Goal: Information Seeking & Learning: Learn about a topic

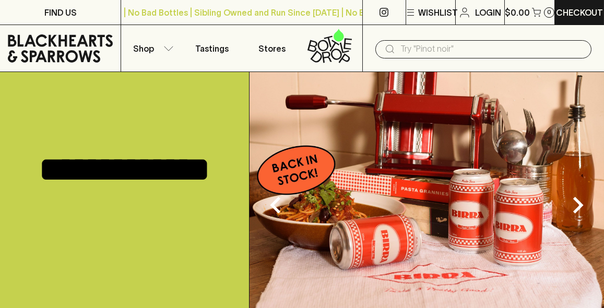
click at [162, 45] on button "Shop" at bounding box center [151, 48] width 60 height 46
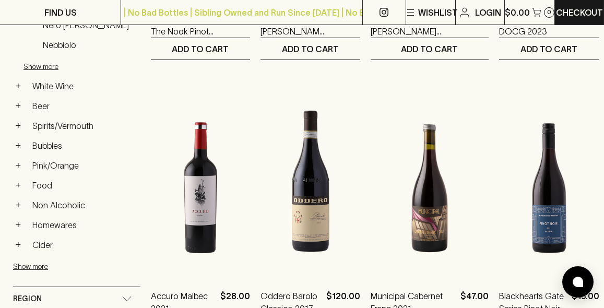
scroll to position [400, 0]
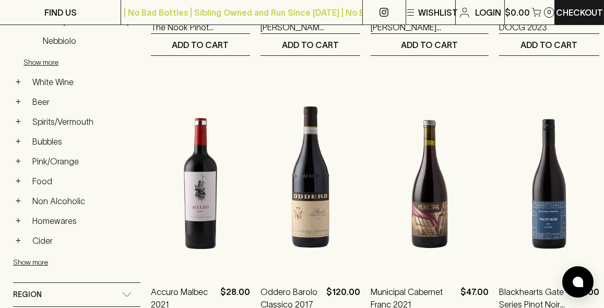
click at [35, 126] on link "Spirits/Vermouth" at bounding box center [84, 122] width 113 height 18
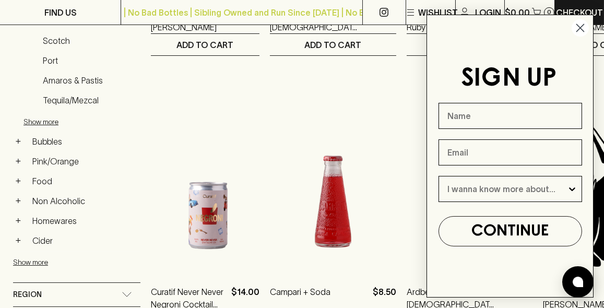
click at [581, 37] on circle "Close dialog" at bounding box center [579, 27] width 17 height 17
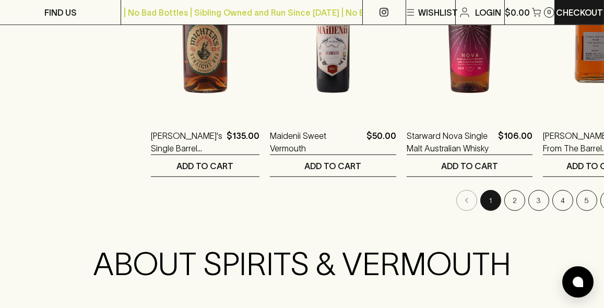
scroll to position [1388, 0]
click at [504, 194] on button "2" at bounding box center [514, 199] width 21 height 21
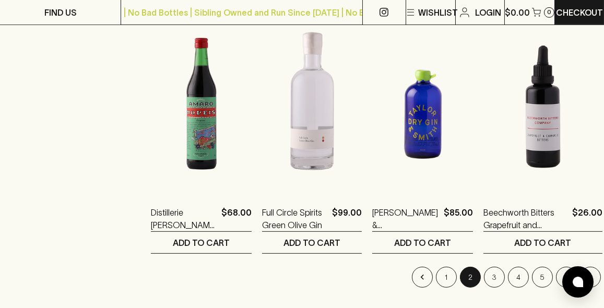
scroll to position [1313, 0]
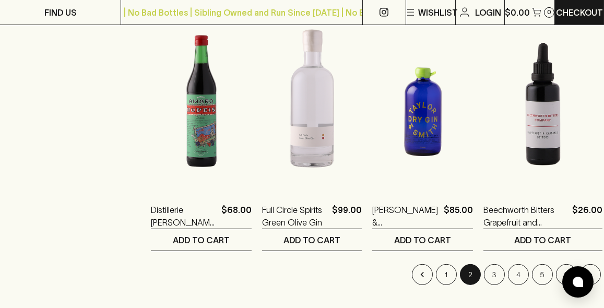
click at [484, 268] on button "3" at bounding box center [494, 274] width 21 height 21
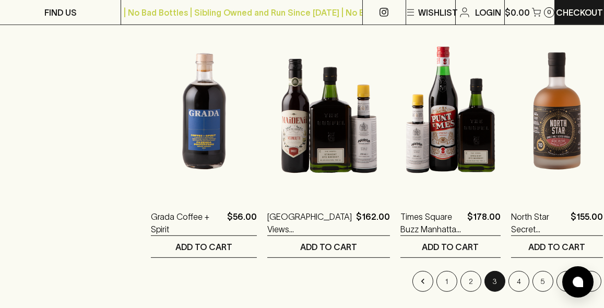
scroll to position [1307, 0]
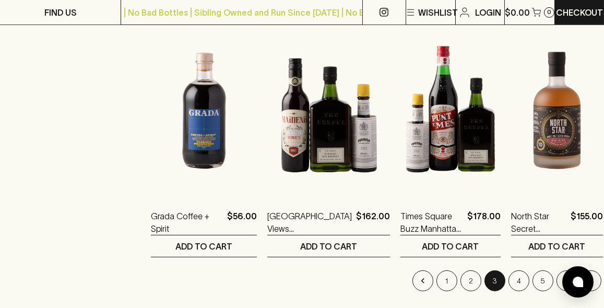
click at [508, 279] on button "4" at bounding box center [518, 280] width 21 height 21
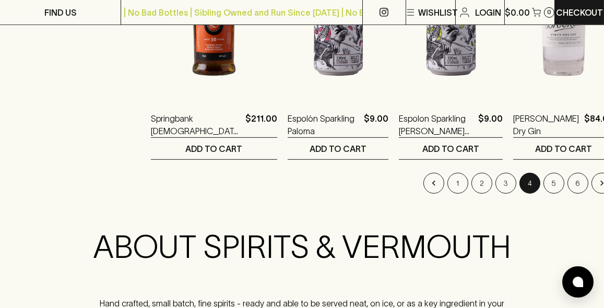
scroll to position [1408, 0]
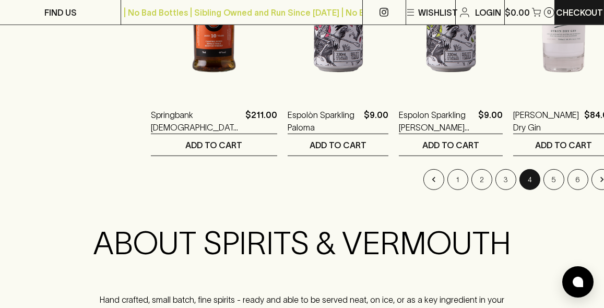
click at [543, 175] on button "5" at bounding box center [553, 179] width 21 height 21
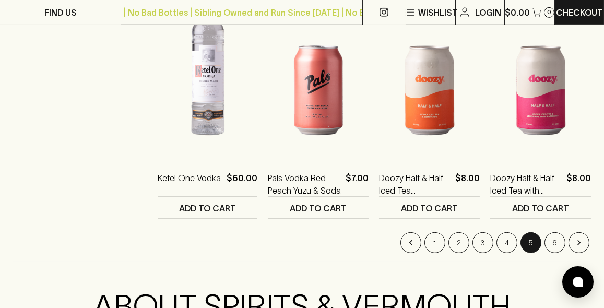
scroll to position [1358, 0]
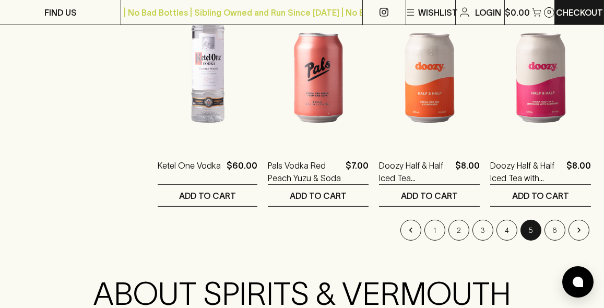
click at [548, 221] on button "6" at bounding box center [554, 230] width 21 height 21
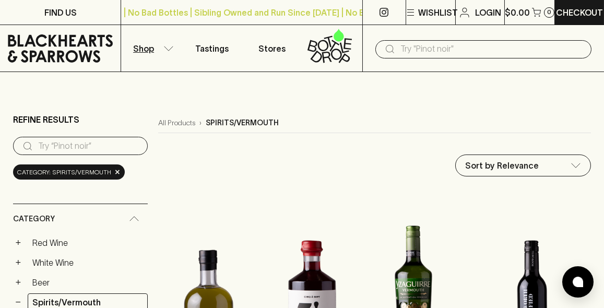
click at [505, 46] on input "text" at bounding box center [491, 49] width 183 height 17
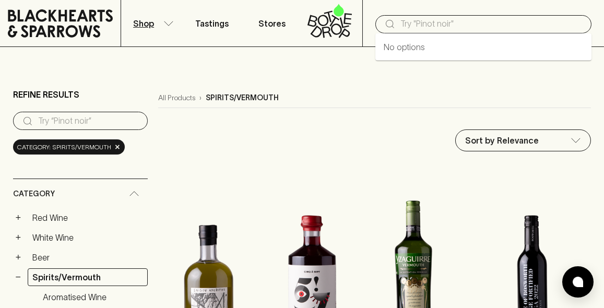
scroll to position [33, 0]
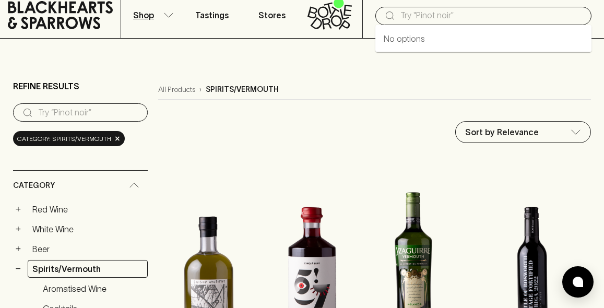
click at [506, 16] on input "text" at bounding box center [491, 15] width 183 height 17
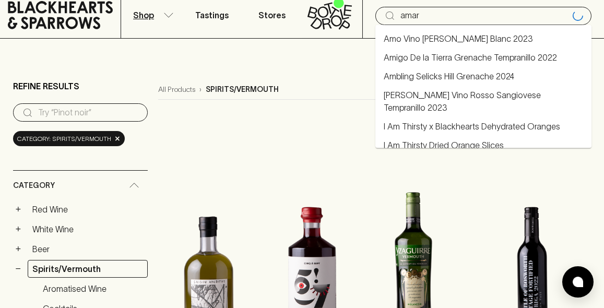
type input "[PERSON_NAME]"
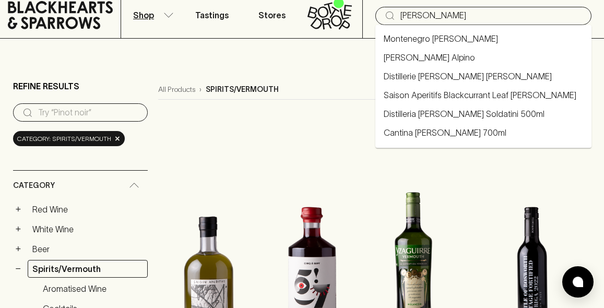
click at [450, 35] on link "Montenegro [PERSON_NAME]" at bounding box center [441, 38] width 114 height 13
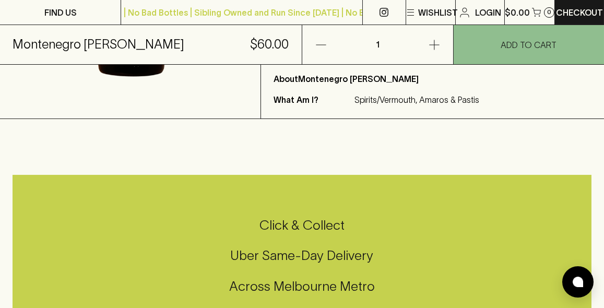
scroll to position [353, 0]
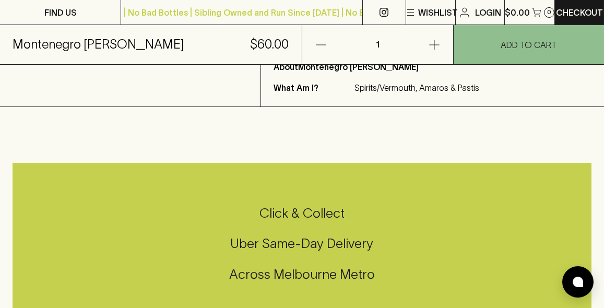
click at [291, 245] on h5 "Uber Same-Day Delivery" at bounding box center [302, 243] width 579 height 17
click at [222, 202] on div "Click & Collect Uber Same-Day Delivery Across [GEOGRAPHIC_DATA] Metro" at bounding box center [302, 250] width 579 height 175
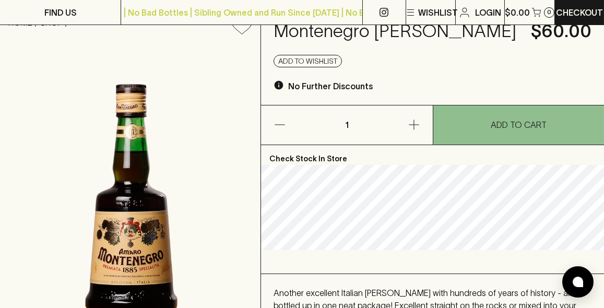
scroll to position [0, 0]
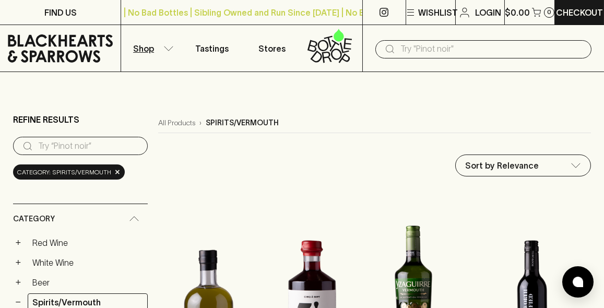
click at [485, 49] on input "text" at bounding box center [491, 49] width 183 height 17
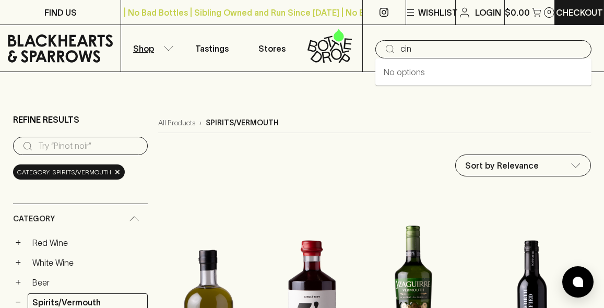
type input "cinq"
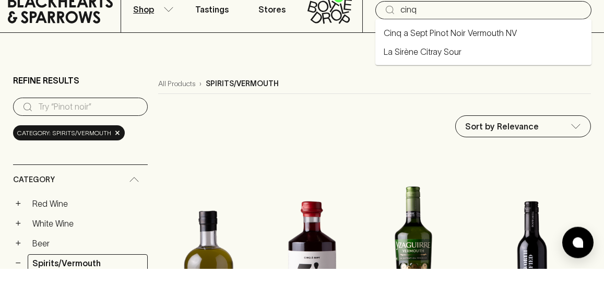
click at [486, 70] on link "Cinq a Sept Pinot Noir Vermouth NV" at bounding box center [450, 72] width 133 height 13
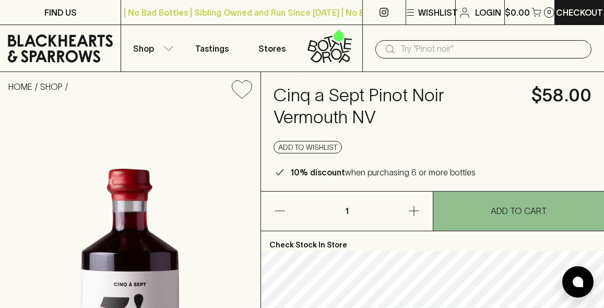
click at [503, 49] on input "text" at bounding box center [491, 49] width 183 height 17
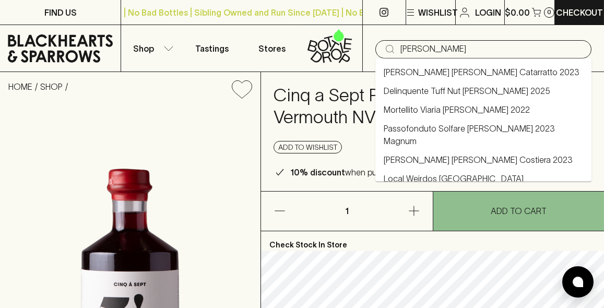
type input "[PERSON_NAME]"
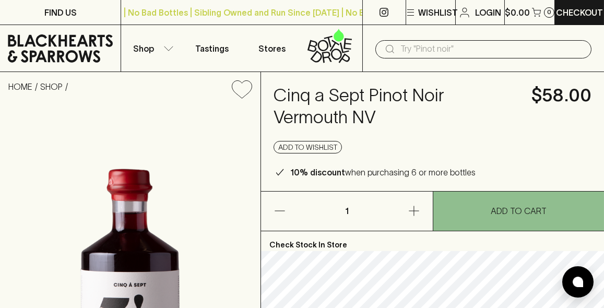
click at [515, 49] on input "text" at bounding box center [491, 49] width 183 height 17
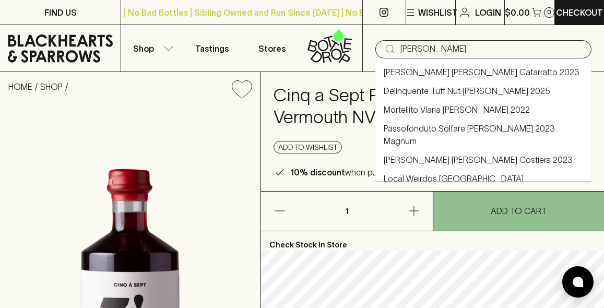
type input "[PERSON_NAME]"
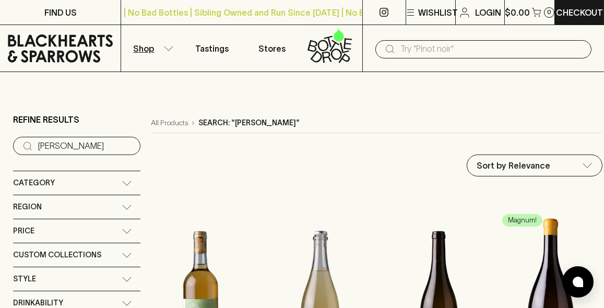
click at [518, 52] on input "text" at bounding box center [491, 49] width 183 height 17
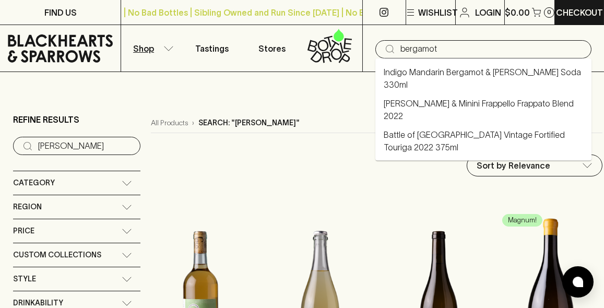
type input "bergamot"
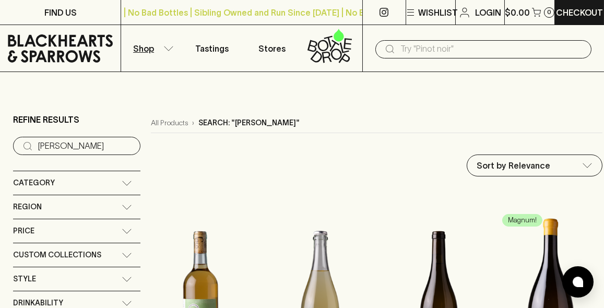
click at [543, 48] on input "text" at bounding box center [491, 49] width 183 height 17
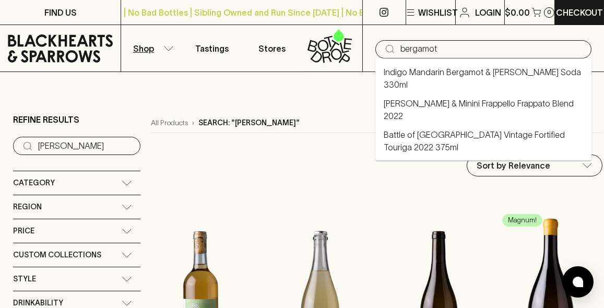
type input "bergamot"
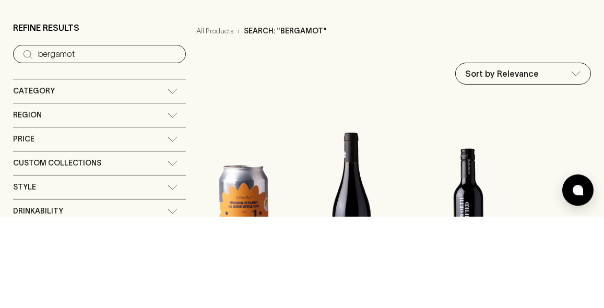
type input "bergamot"
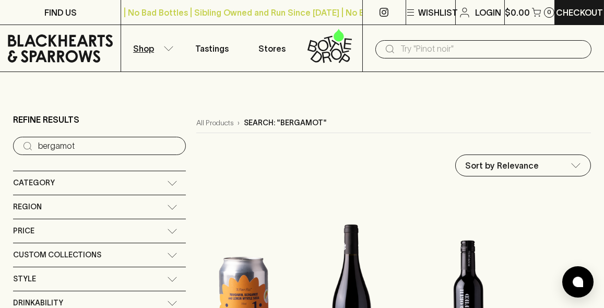
click at [510, 52] on input "text" at bounding box center [491, 49] width 183 height 17
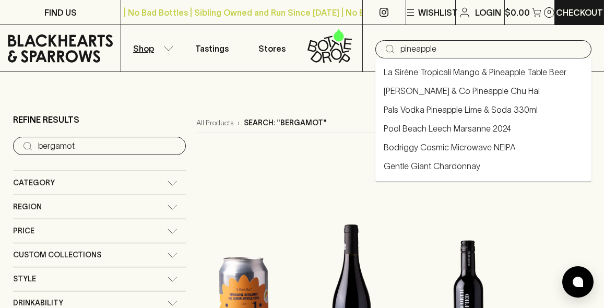
type input "pineapple"
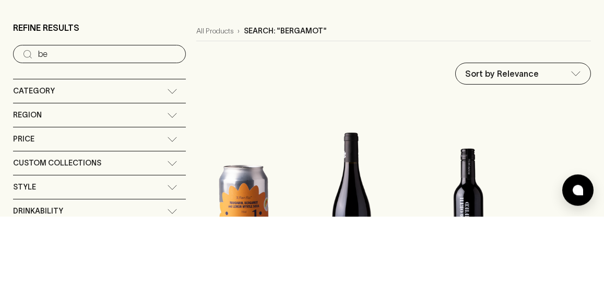
type input "b"
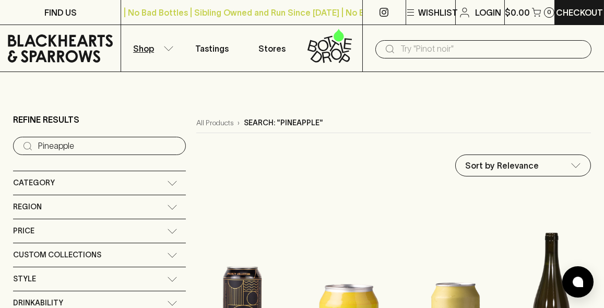
click at [89, 143] on input "Pineapple" at bounding box center [107, 146] width 139 height 17
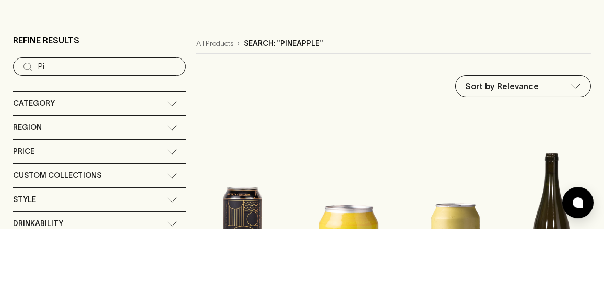
type input "P"
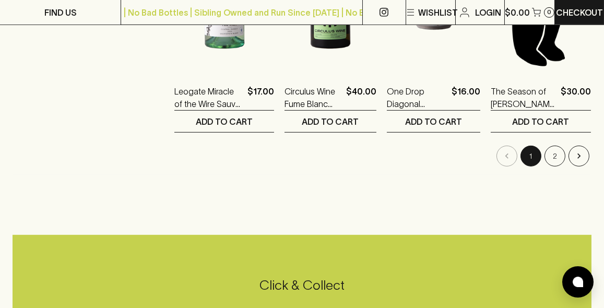
scroll to position [1432, 0]
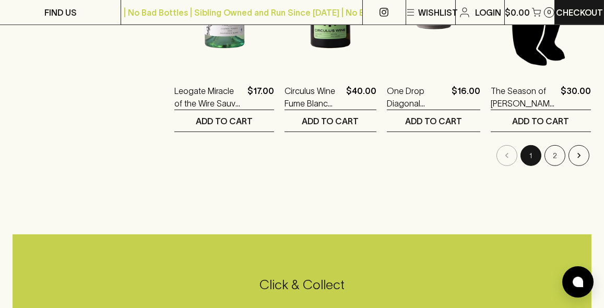
click at [555, 157] on button "2" at bounding box center [554, 155] width 21 height 21
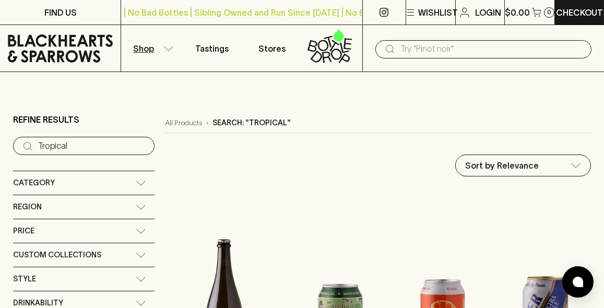
click at [99, 153] on input "Tropical" at bounding box center [92, 146] width 108 height 17
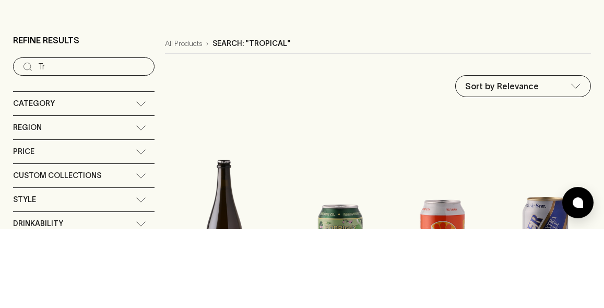
type input "T"
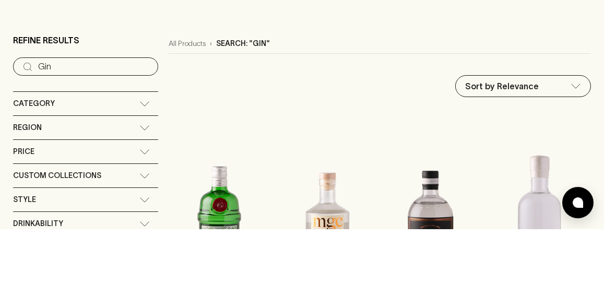
click at [570, 132] on div "All Products › Search: "Gin"" at bounding box center [380, 123] width 422 height 20
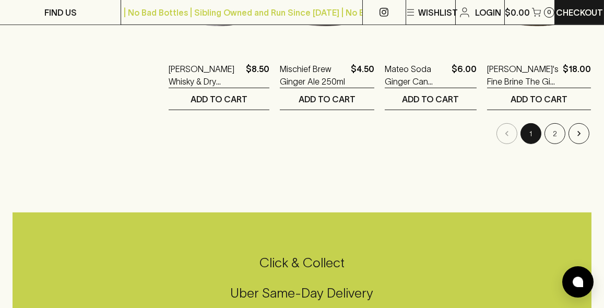
scroll to position [1462, 0]
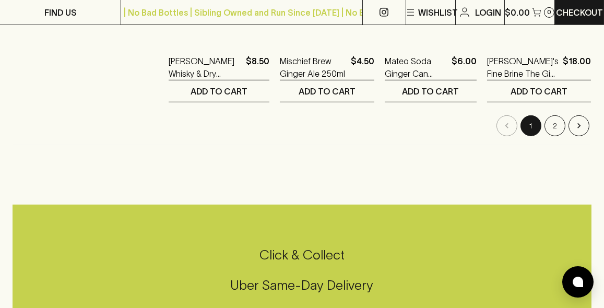
click at [559, 125] on button "2" at bounding box center [554, 125] width 21 height 21
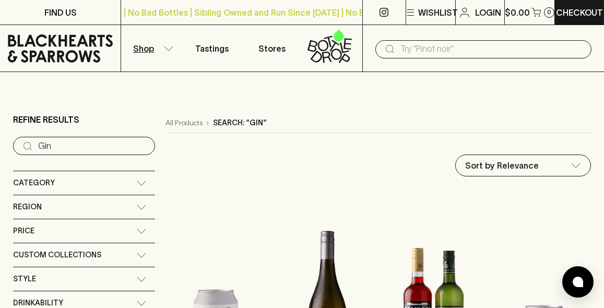
click at [77, 143] on input "Gin" at bounding box center [92, 146] width 109 height 17
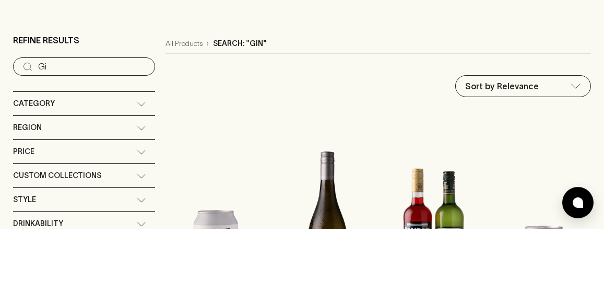
type input "G"
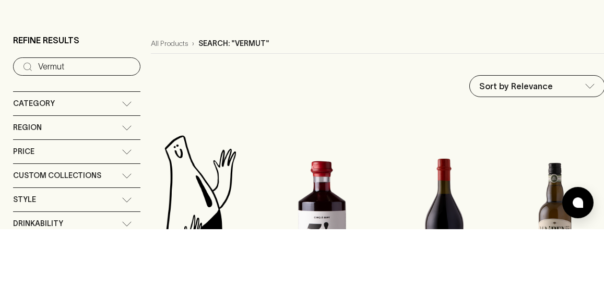
type input "Vermut"
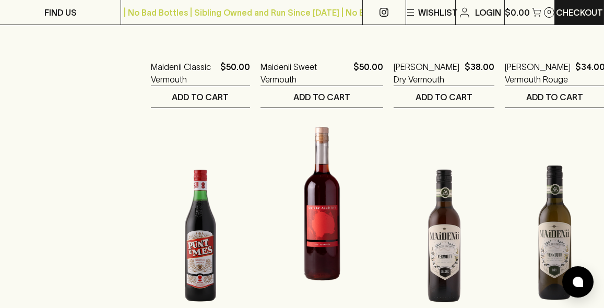
scroll to position [627, 0]
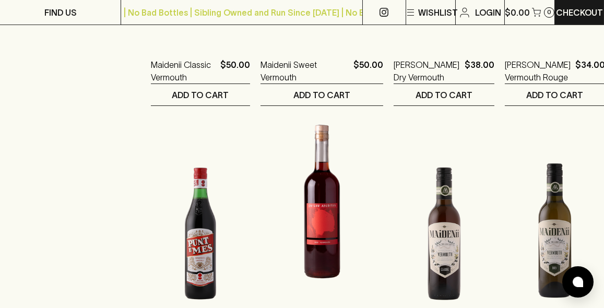
click at [316, 206] on img at bounding box center [321, 207] width 123 height 183
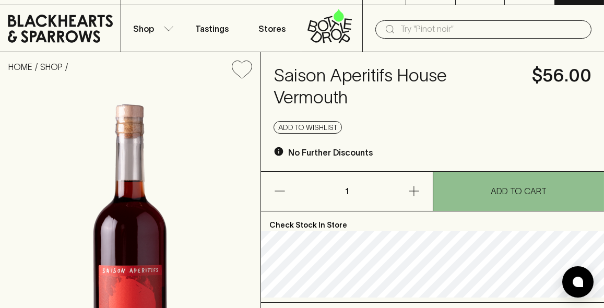
scroll to position [17, 0]
